Goal: Transaction & Acquisition: Purchase product/service

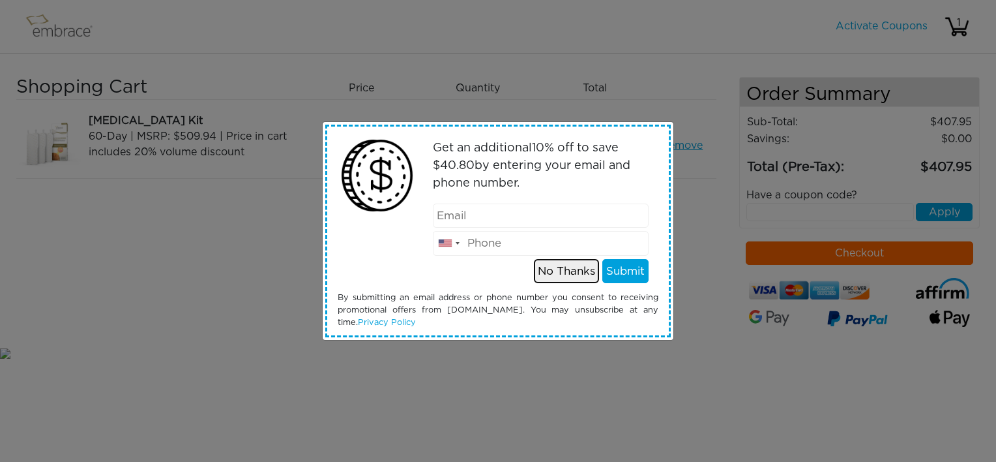
click at [560, 271] on button "No Thanks" at bounding box center [566, 271] width 65 height 25
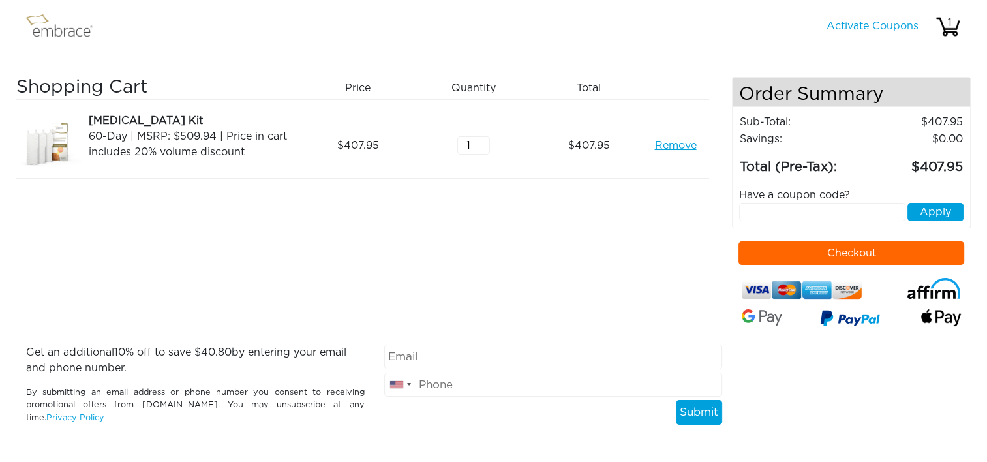
click at [754, 248] on button "Checkout" at bounding box center [851, 252] width 226 height 23
type input "2"
click at [482, 140] on input "2" at bounding box center [473, 145] width 33 height 18
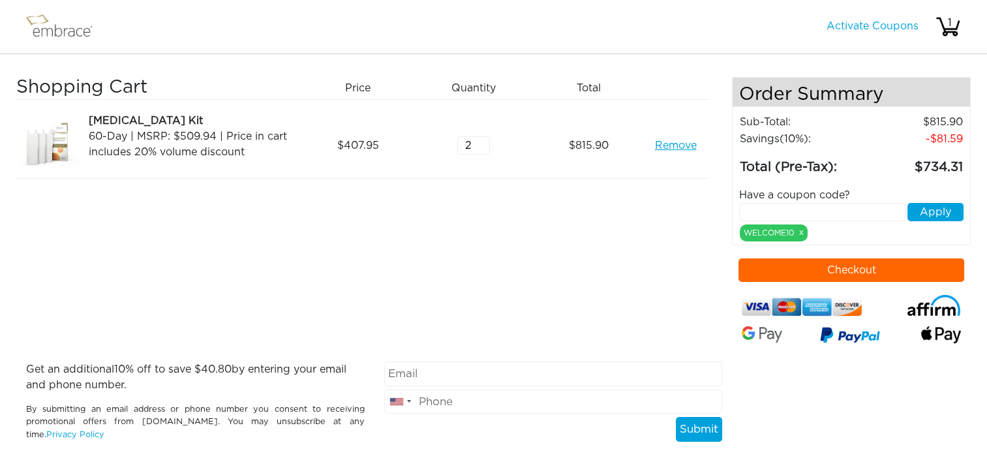
click at [786, 207] on input "text" at bounding box center [822, 212] width 166 height 18
type input "SEPTEMBERSTEAL"
click at [944, 211] on button "Apply" at bounding box center [935, 212] width 56 height 18
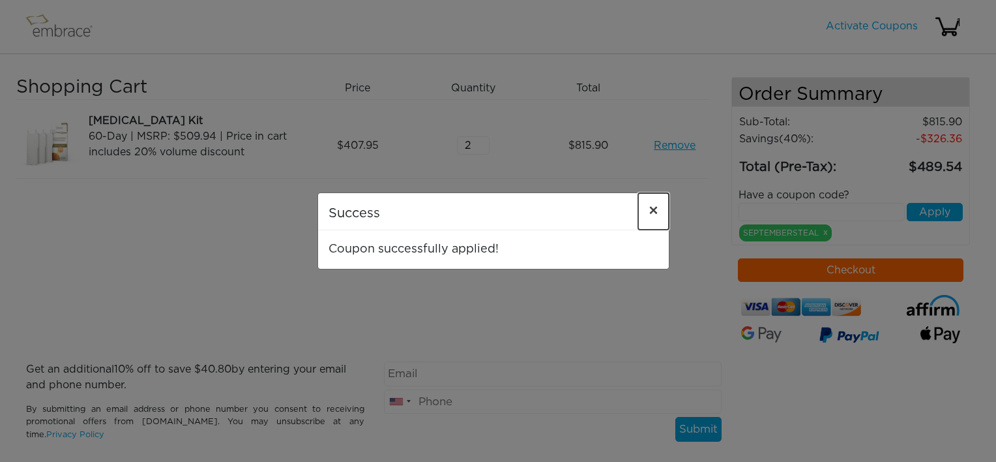
click at [650, 211] on span "×" at bounding box center [654, 211] width 10 height 16
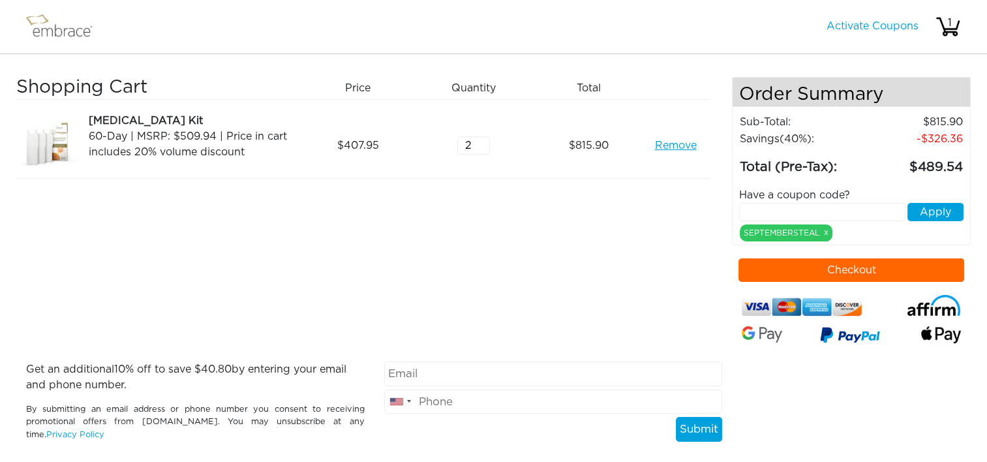
drag, startPoint x: 804, startPoint y: 262, endPoint x: 673, endPoint y: 258, distance: 131.1
click at [804, 263] on button "Checkout" at bounding box center [851, 269] width 226 height 23
click at [798, 207] on input "text" at bounding box center [822, 212] width 166 height 18
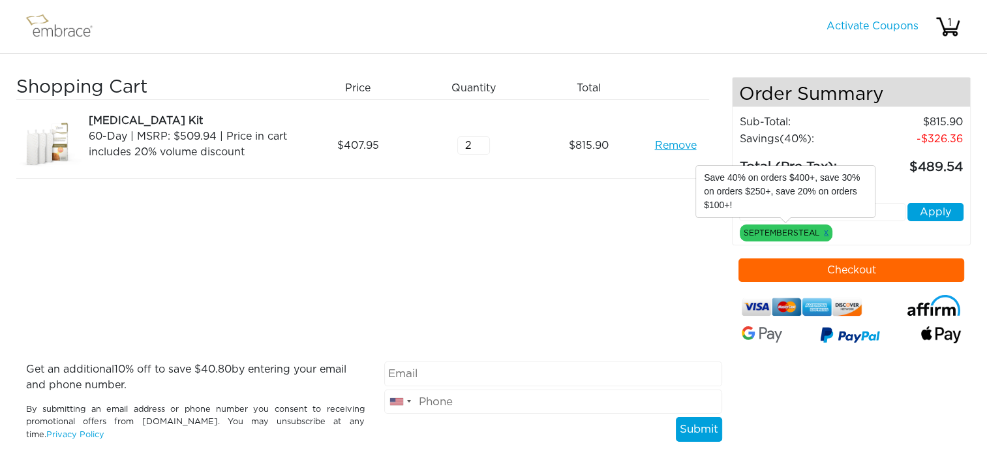
click at [827, 234] on link "x" at bounding box center [826, 232] width 5 height 12
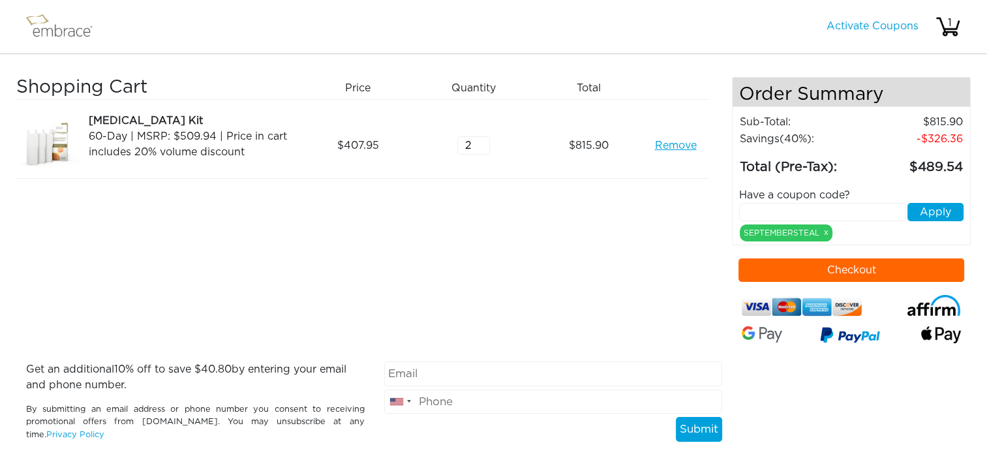
click at [471, 368] on input "email" at bounding box center [553, 373] width 338 height 25
click at [640, 227] on div "Shopping Cart Price Quantity Qty Total Tummy Tuck Kit 60-Day | MSRP: $509.94 | …" at bounding box center [373, 219] width 715 height 284
click at [404, 369] on input "email" at bounding box center [553, 373] width 338 height 25
click at [663, 212] on div "Shopping Cart Price Quantity Qty Total Tummy Tuck Kit 60-Day | MSRP: $509.94 | …" at bounding box center [373, 219] width 715 height 284
click at [667, 145] on link "Remove" at bounding box center [675, 146] width 42 height 16
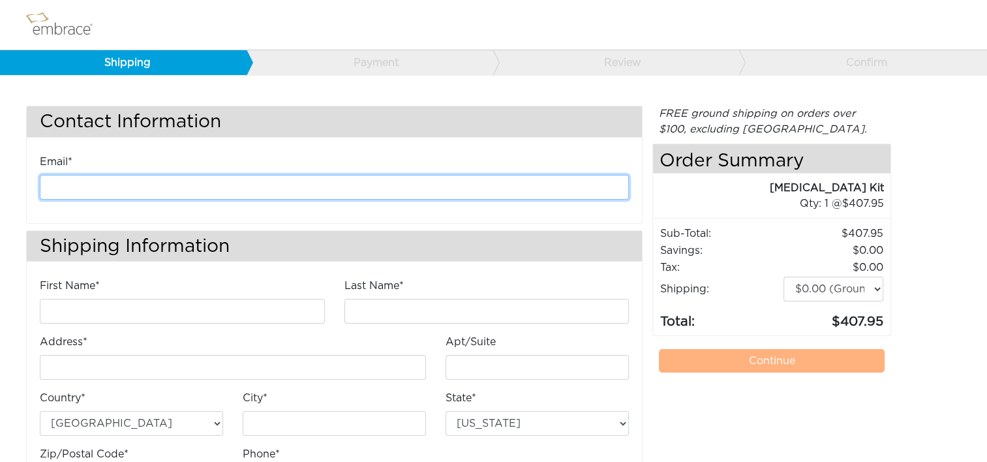
click at [237, 192] on input "email" at bounding box center [334, 187] width 589 height 25
type input "kanderson@diligenthealthsolutions.com"
type input "Kathleen"
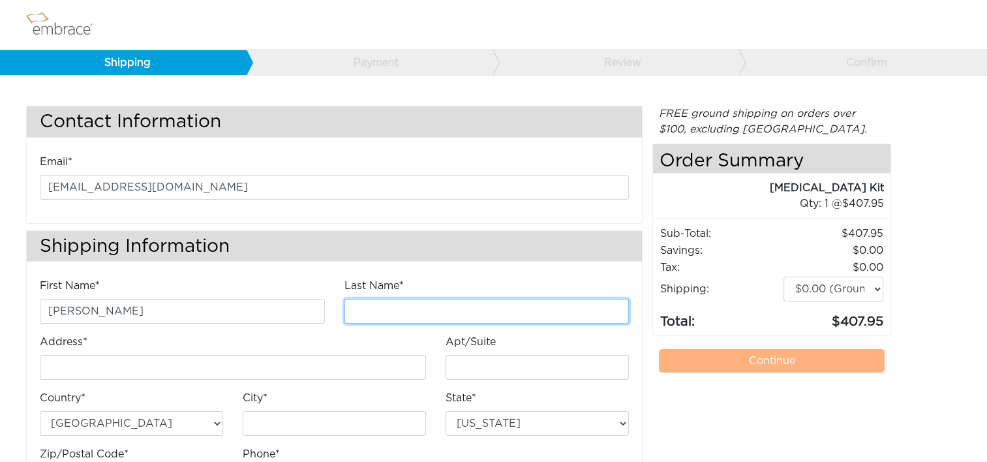
type input "Anderson"
type input "4200 Lafayette Center Drive"
type input "E"
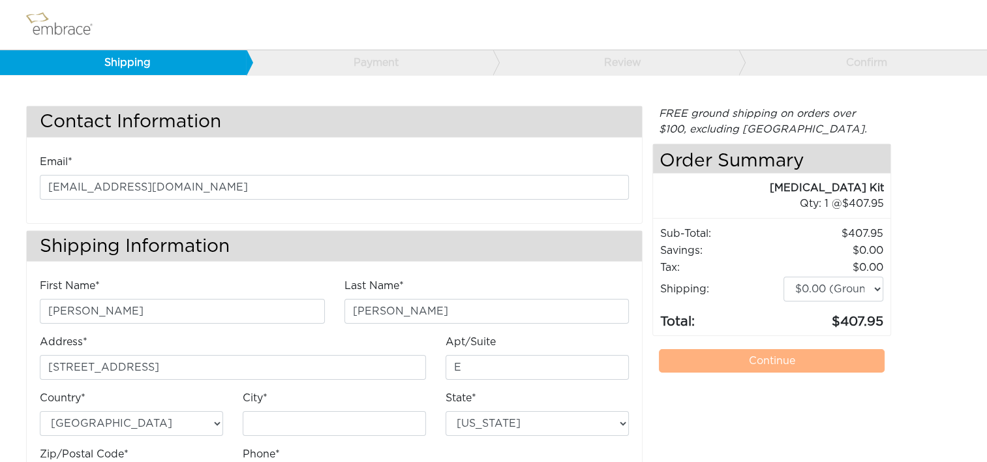
type input "Chantilly"
select select "VA"
type input "20151"
type input "7034490520"
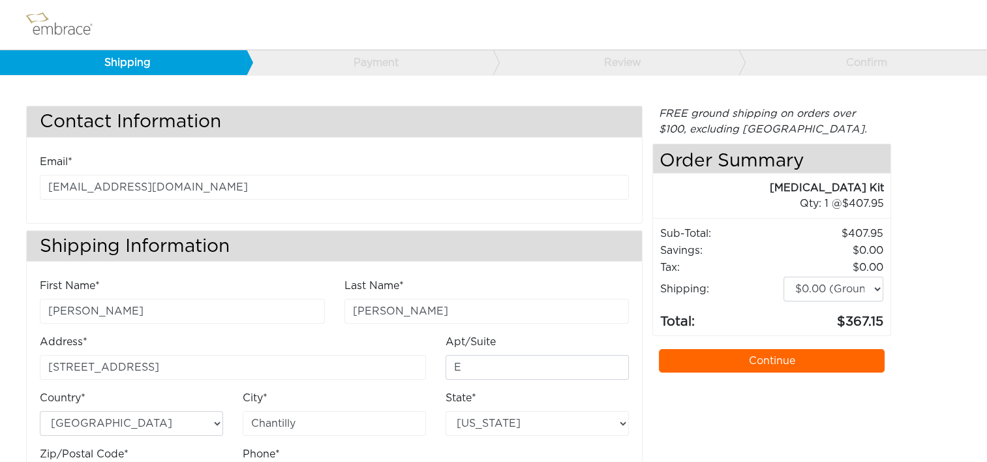
click at [689, 360] on link "Continue" at bounding box center [772, 360] width 226 height 23
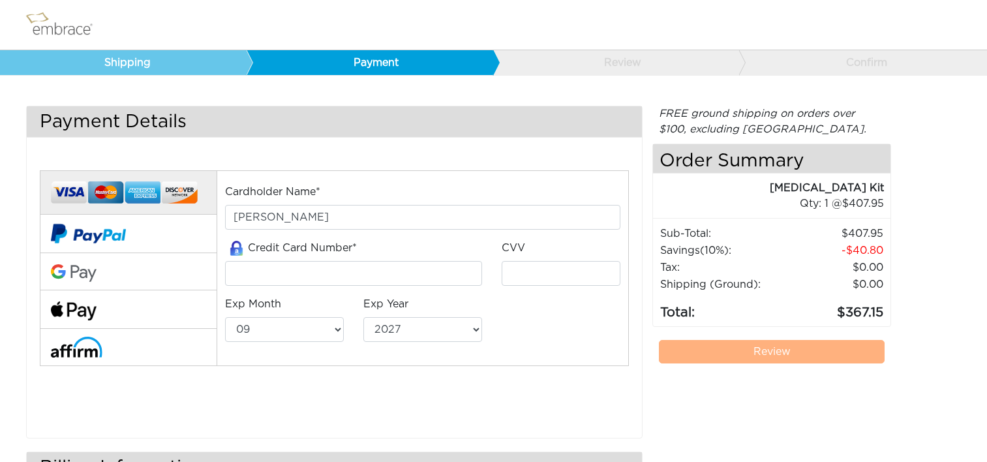
select select "9"
select select "2027"
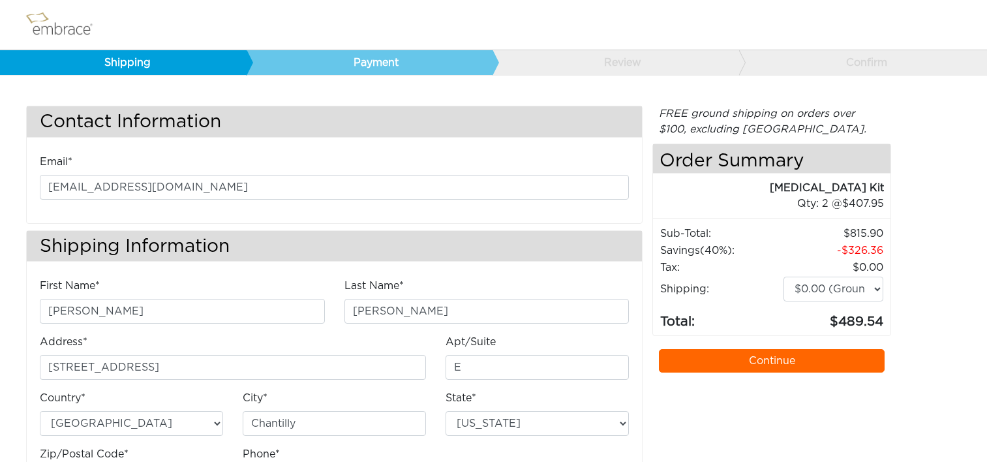
select select "VA"
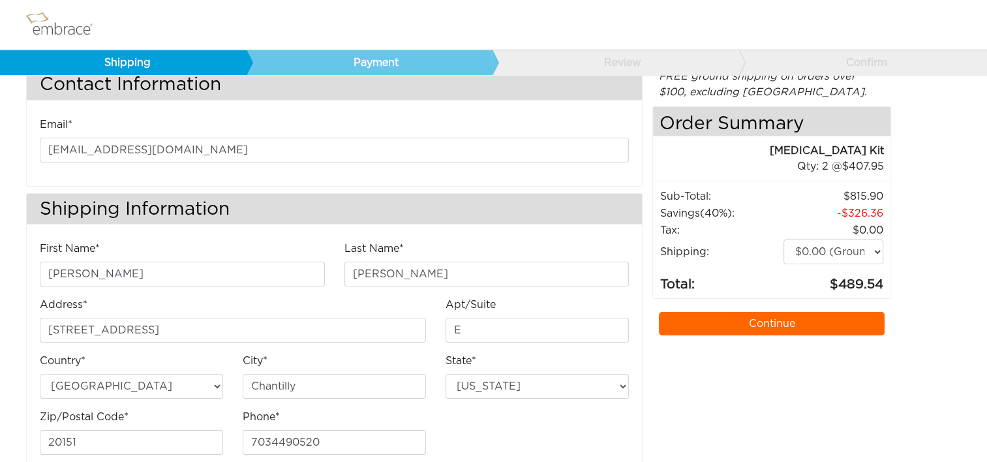
scroll to position [68, 0]
